Goal: Information Seeking & Learning: Check status

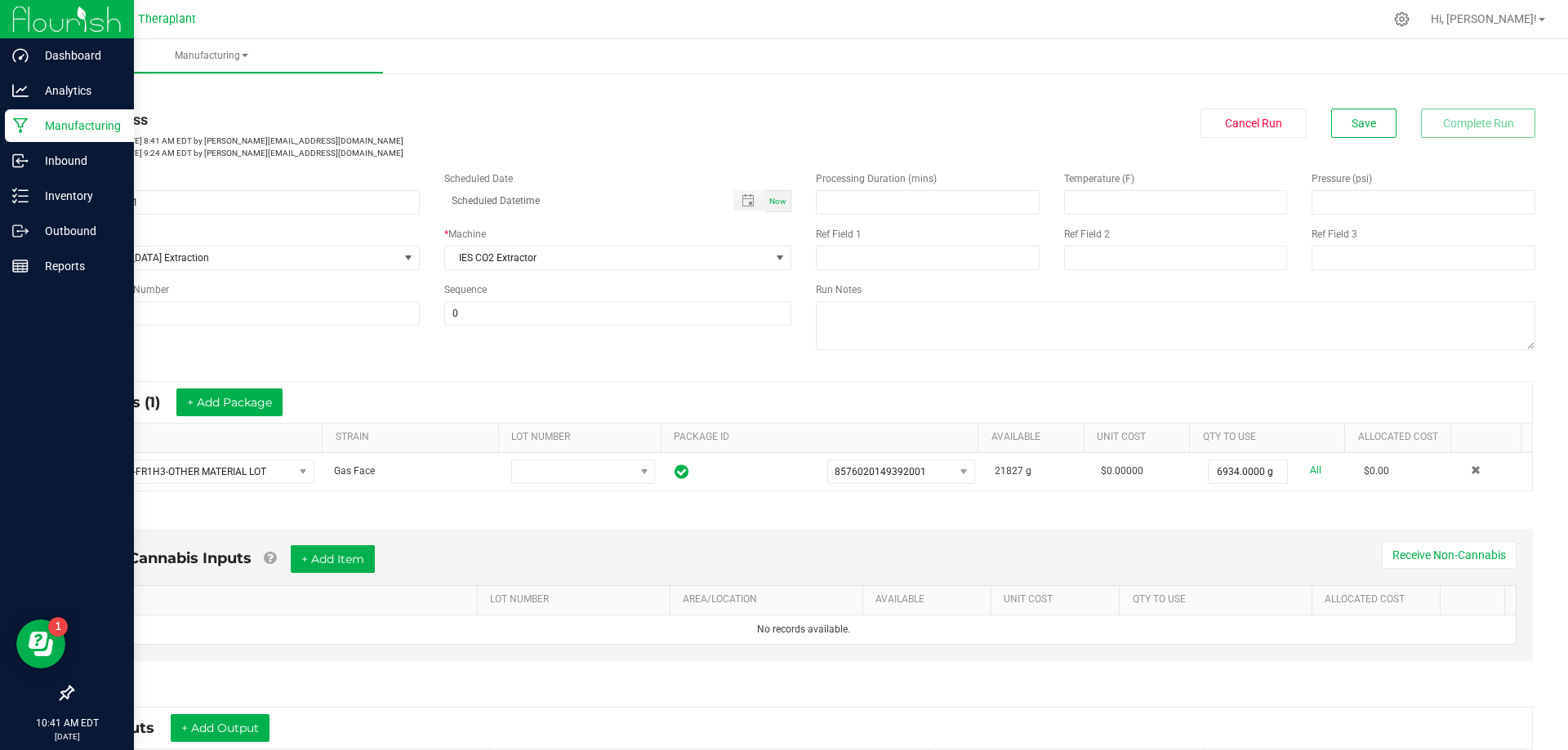
click at [58, 123] on p "Manufacturing" at bounding box center [77, 125] width 98 height 20
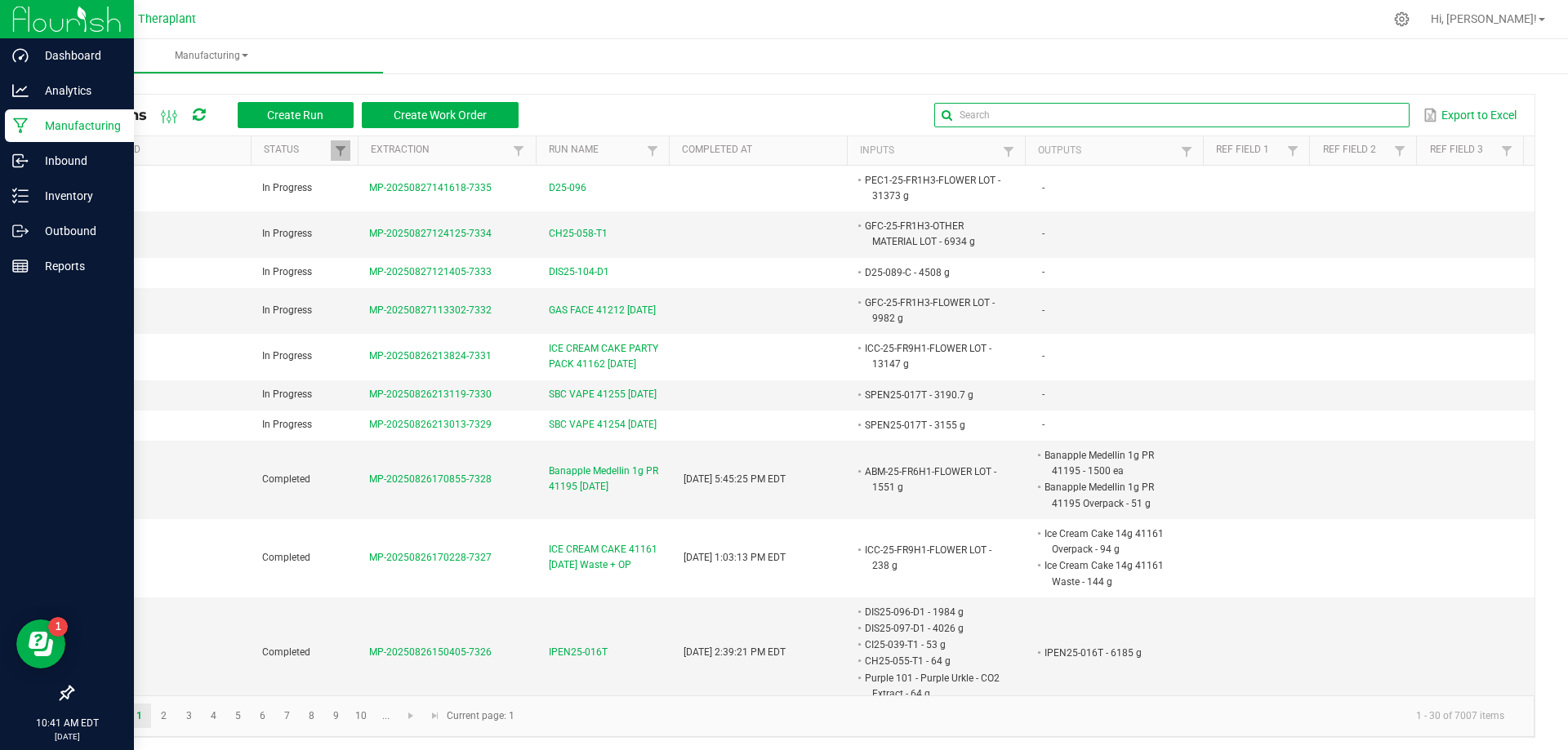
click at [1365, 122] on input "text" at bounding box center [1171, 116] width 474 height 25
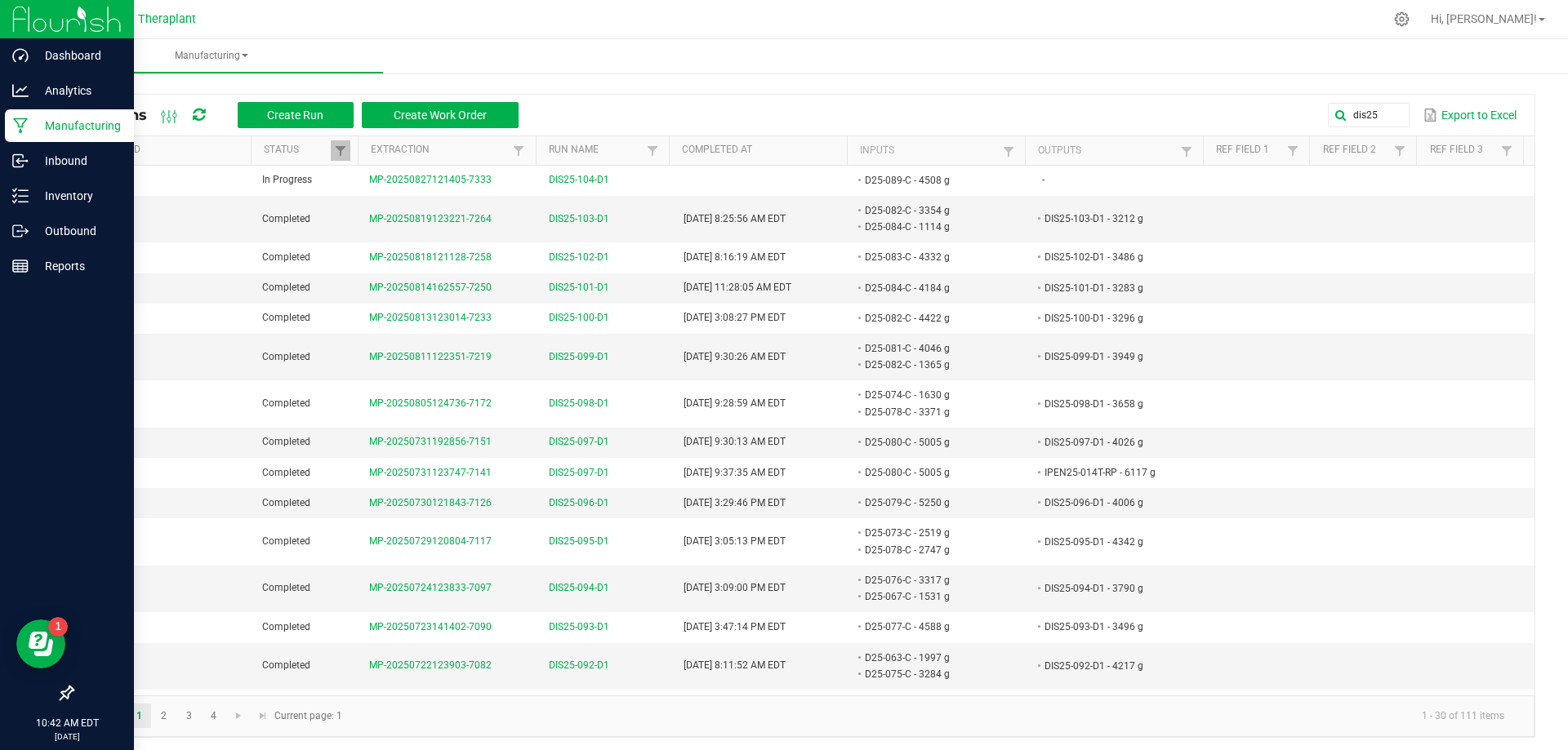
click at [957, 32] on div at bounding box center [838, 18] width 1091 height 32
drag, startPoint x: 1233, startPoint y: 5, endPoint x: 1247, endPoint y: 49, distance: 46.2
click at [1247, 49] on ul "Manufacturing" at bounding box center [823, 56] width 1568 height 35
drag, startPoint x: 1379, startPoint y: 113, endPoint x: 922, endPoint y: 108, distance: 457.0
click at [934, 108] on input "dis25" at bounding box center [1171, 116] width 474 height 25
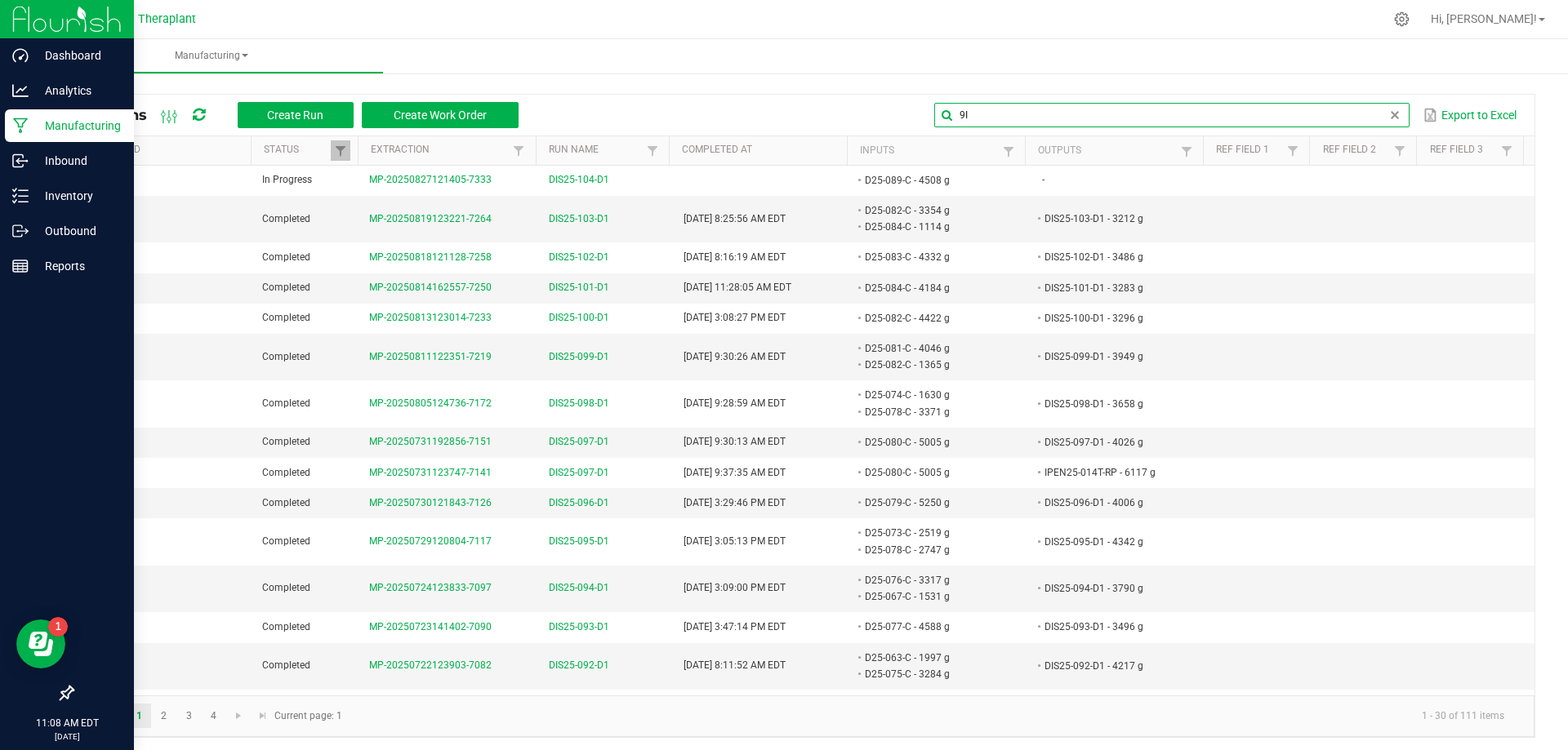
type input "9"
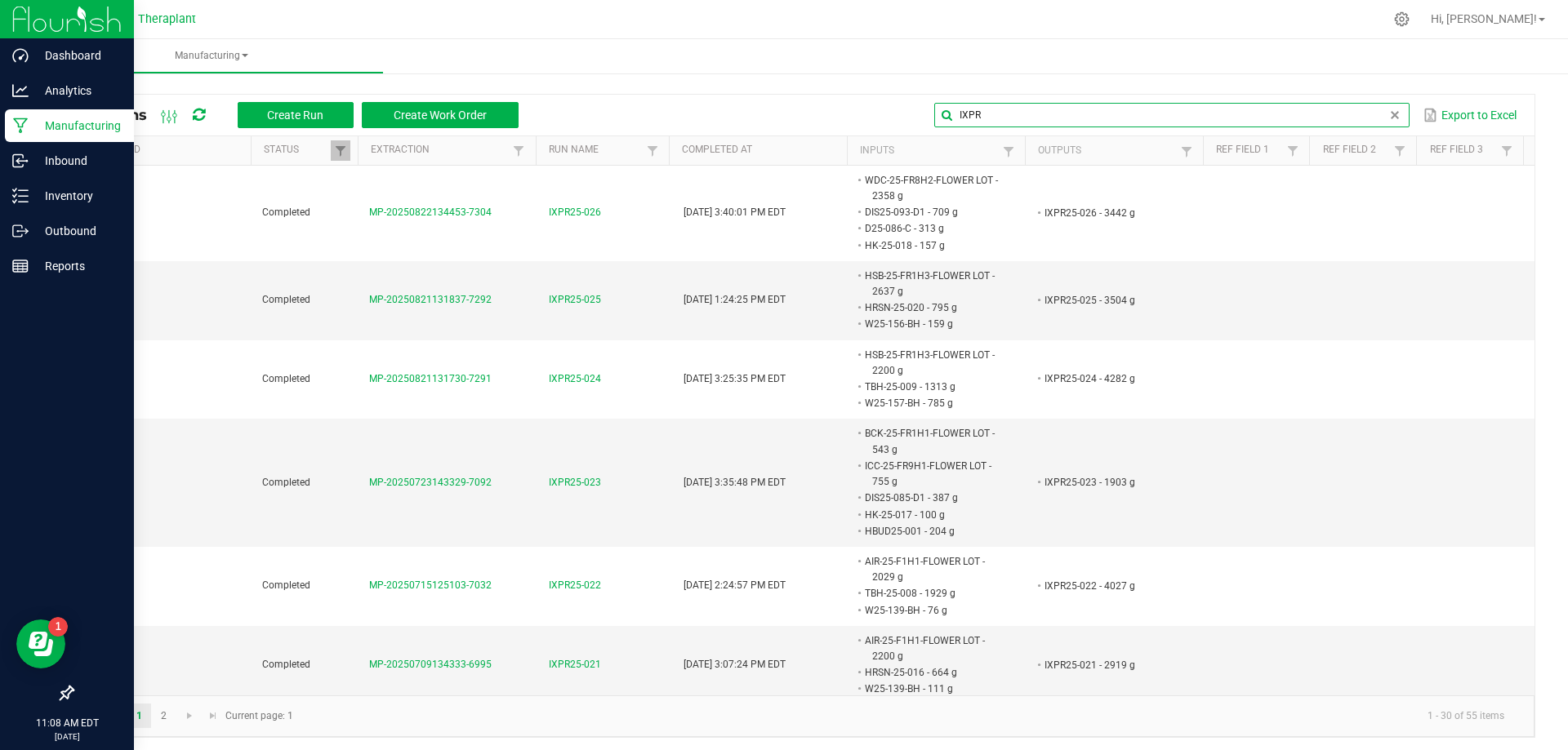
type input "IXPR"
